Goal: Information Seeking & Learning: Understand process/instructions

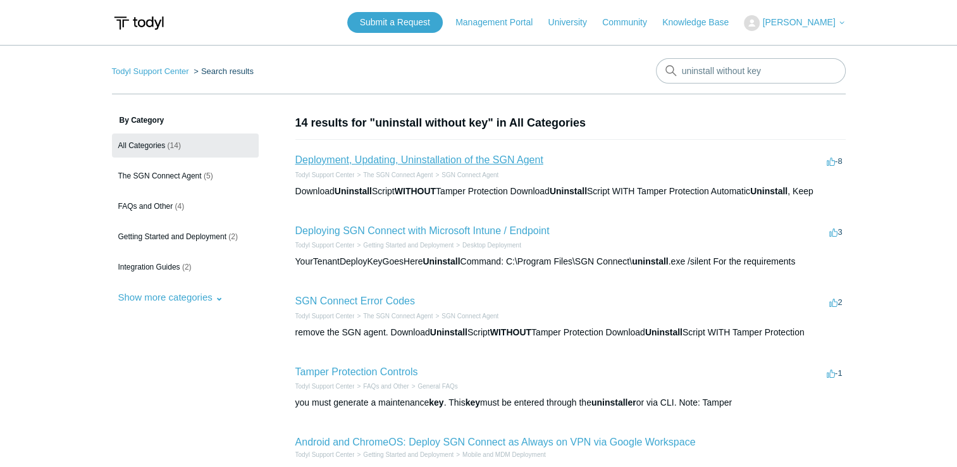
click at [425, 159] on link "Deployment, Updating, Uninstallation of the SGN Agent" at bounding box center [419, 159] width 248 height 11
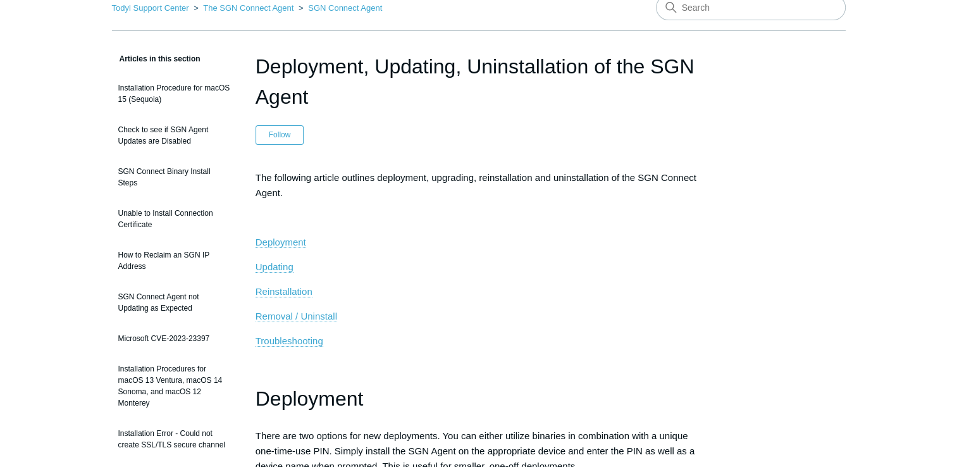
click at [330, 315] on span "Removal / Uninstall" at bounding box center [297, 316] width 82 height 11
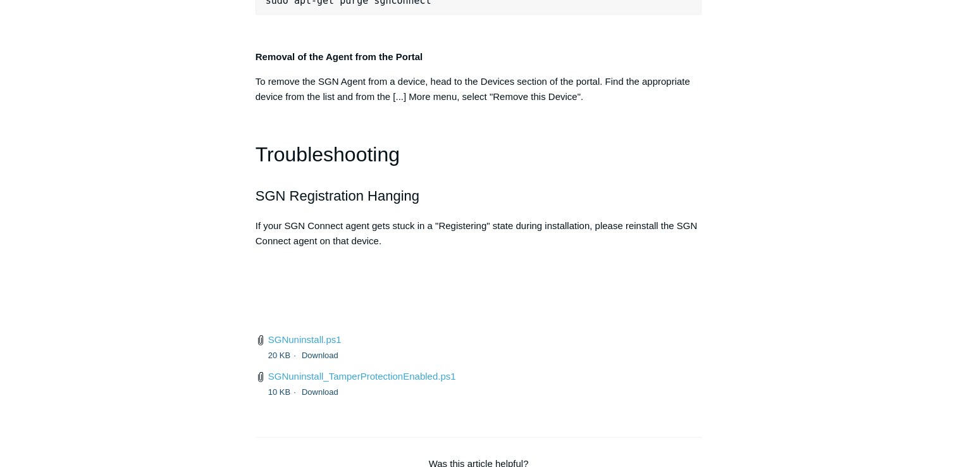
scroll to position [2777, 0]
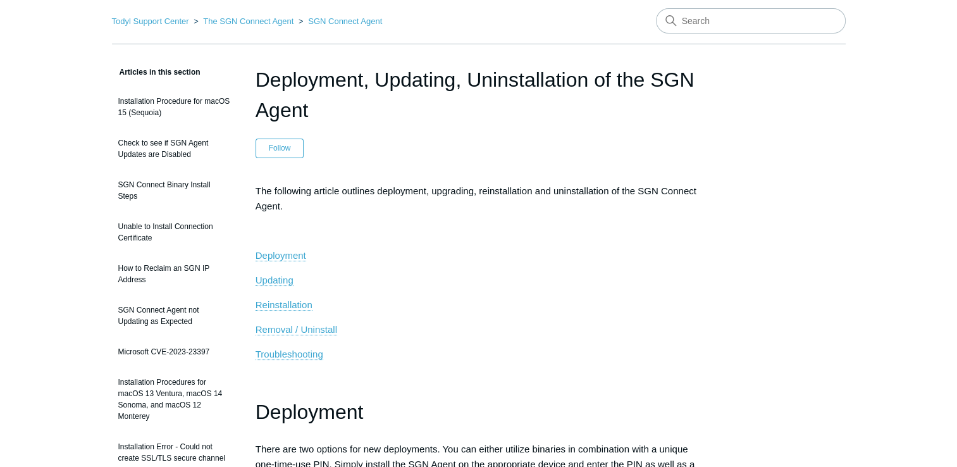
scroll to position [0, 0]
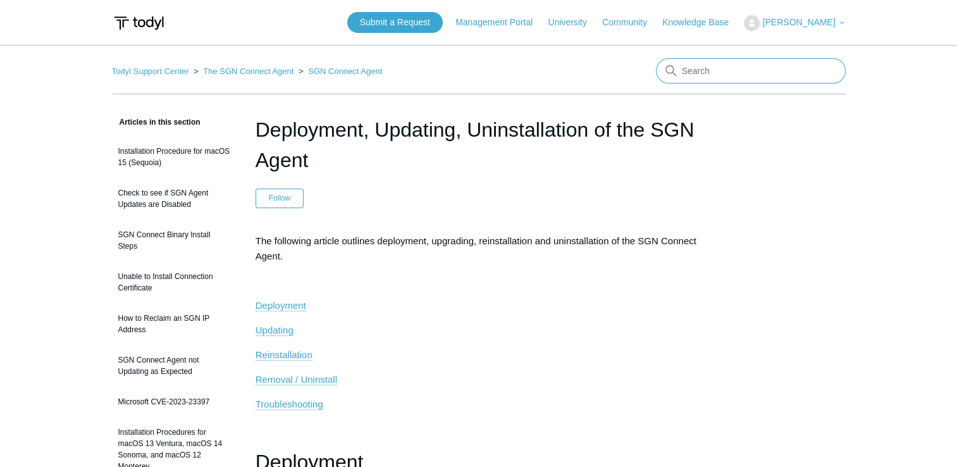
click at [764, 58] on input "Search" at bounding box center [751, 70] width 190 height 25
type input "pin"
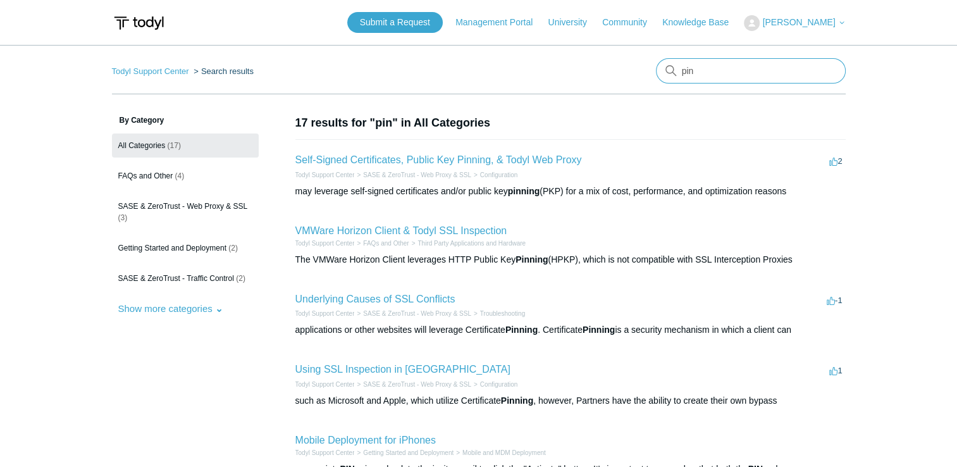
click at [696, 70] on input "pin" at bounding box center [751, 70] width 190 height 25
type input "pin number"
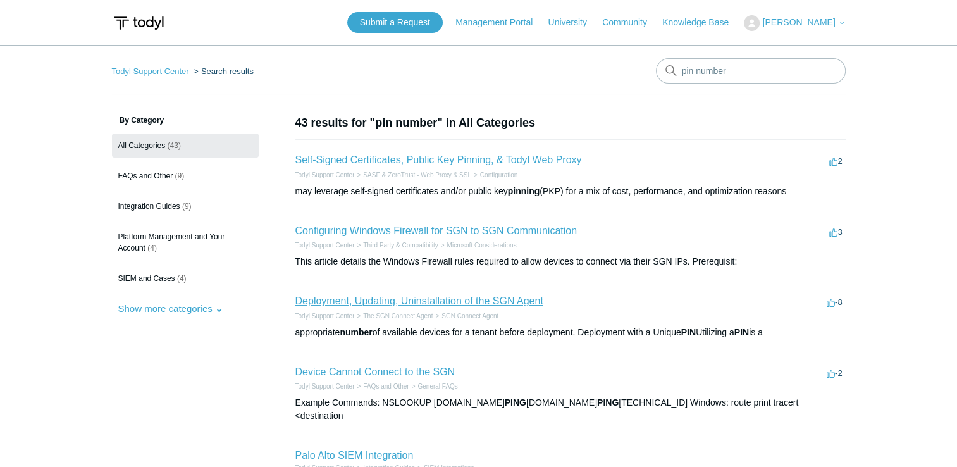
click at [441, 297] on link "Deployment, Updating, Uninstallation of the SGN Agent" at bounding box center [419, 300] width 248 height 11
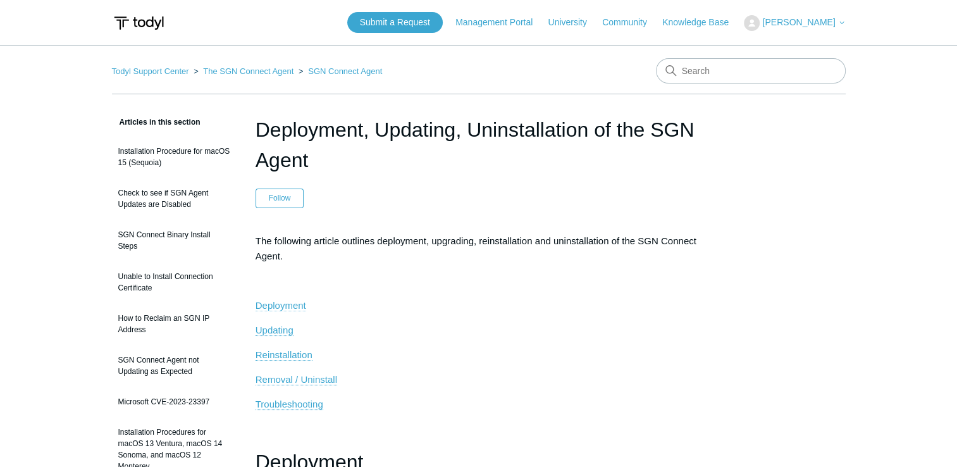
click at [303, 305] on span "Deployment" at bounding box center [281, 305] width 51 height 11
